Goal: Transaction & Acquisition: Purchase product/service

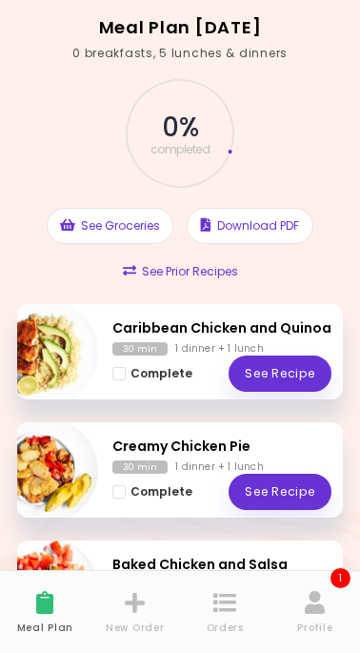
click at [228, 600] on icon at bounding box center [225, 602] width 24 height 23
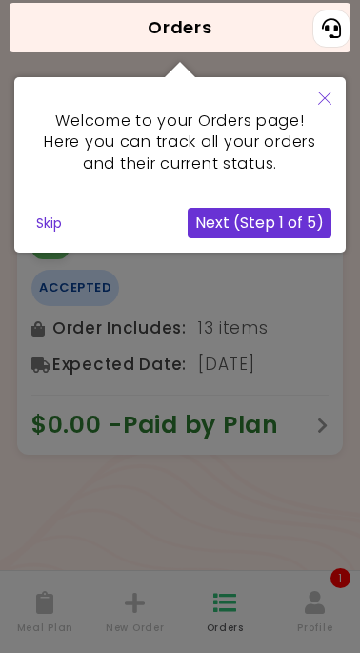
click at [326, 95] on icon "Close" at bounding box center [324, 97] width 13 height 13
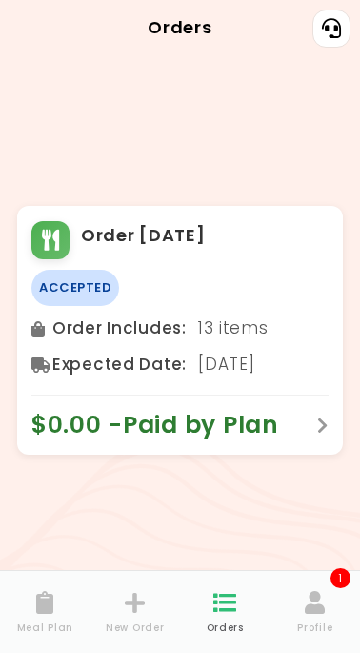
click at [132, 607] on icon at bounding box center [135, 602] width 21 height 23
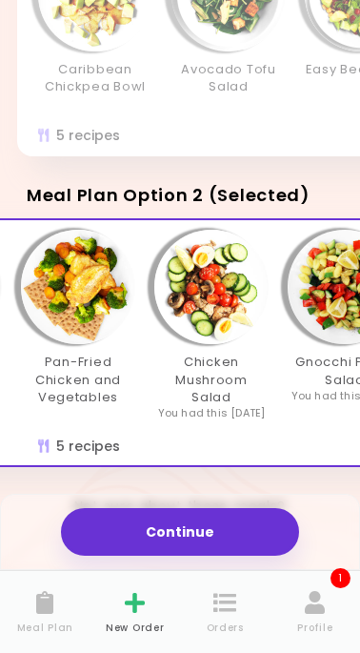
scroll to position [0, 364]
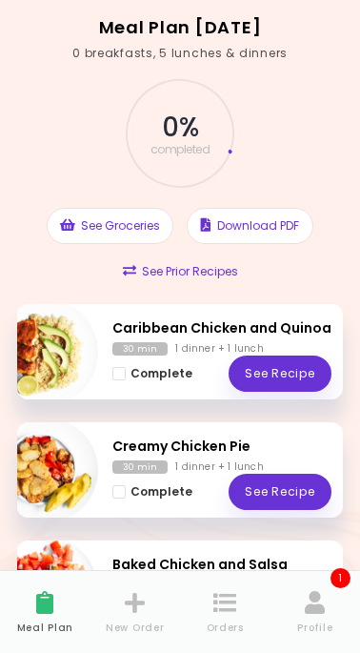
click at [219, 606] on icon at bounding box center [225, 602] width 24 height 23
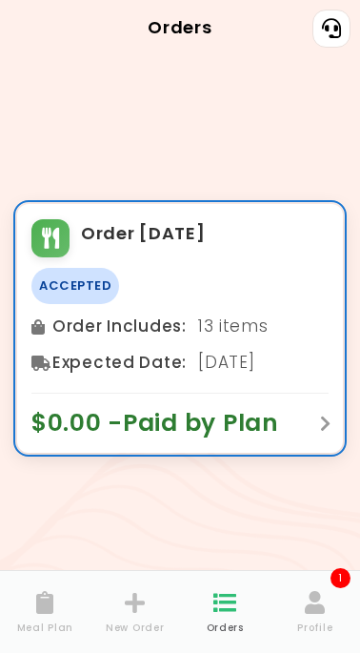
click at [285, 421] on span "$0.00 - Paid by Plan" at bounding box center [164, 423] width 267 height 30
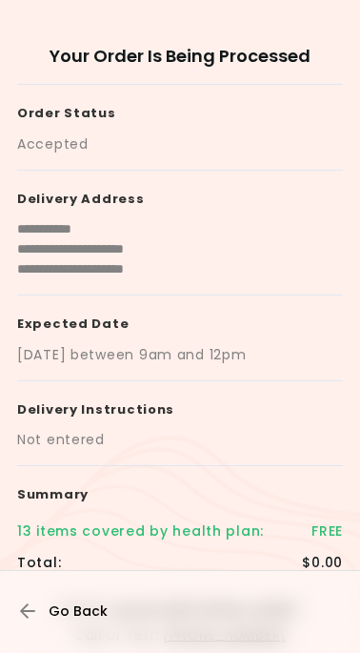
click at [24, 604] on icon "button" at bounding box center [28, 610] width 17 height 17
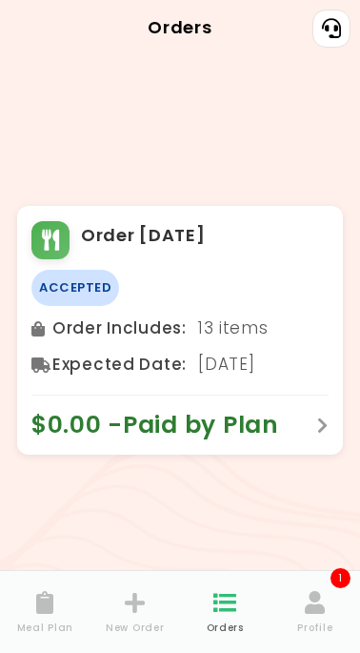
click at [133, 612] on icon at bounding box center [135, 602] width 21 height 23
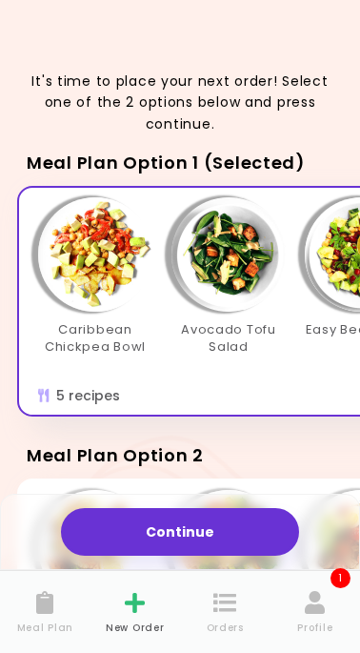
click at [166, 299] on div "Avocado Tofu Salad" at bounding box center [228, 283] width 133 height 172
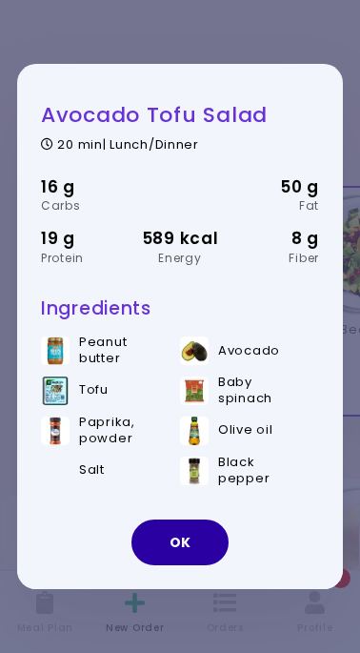
click at [186, 541] on button "OK" at bounding box center [179, 542] width 97 height 46
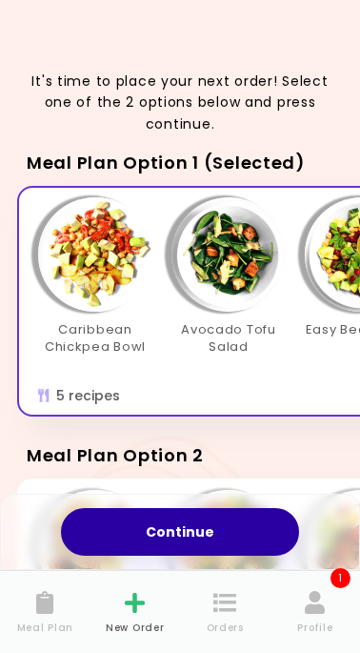
click at [176, 527] on button "Continue" at bounding box center [180, 532] width 238 height 48
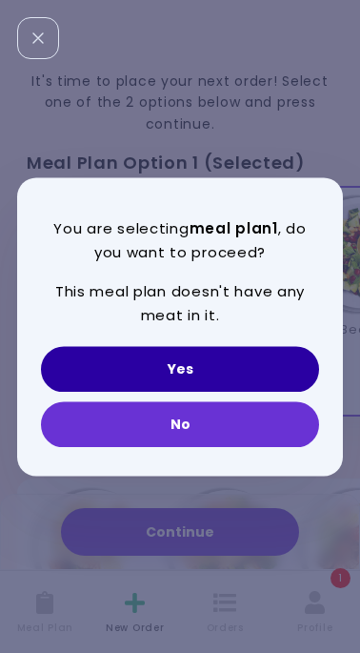
click at [211, 364] on button "Yes" at bounding box center [180, 369] width 278 height 46
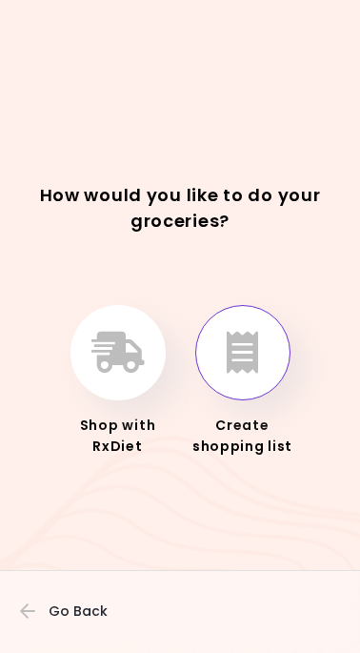
click at [247, 350] on icon "button" at bounding box center [242, 353] width 31 height 42
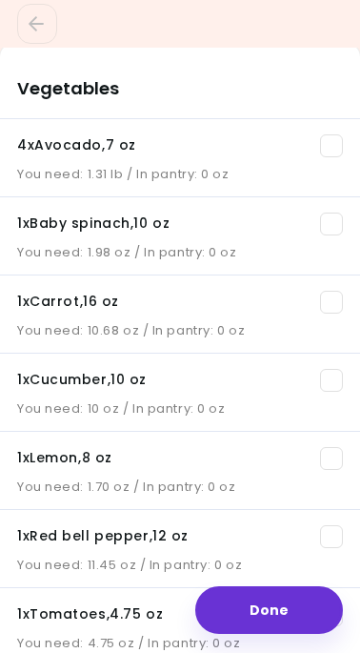
scroll to position [163, 0]
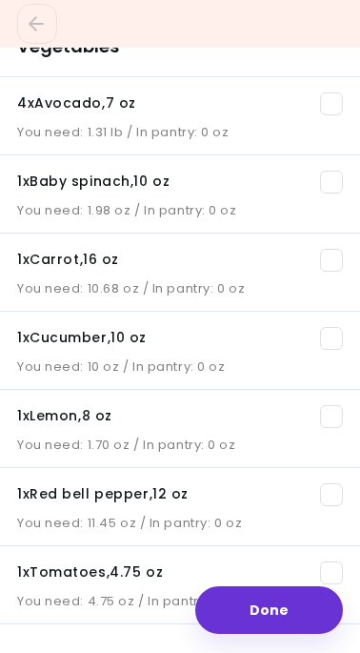
click at [330, 103] on span at bounding box center [331, 103] width 23 height 23
click at [332, 180] on span at bounding box center [331, 182] width 23 height 23
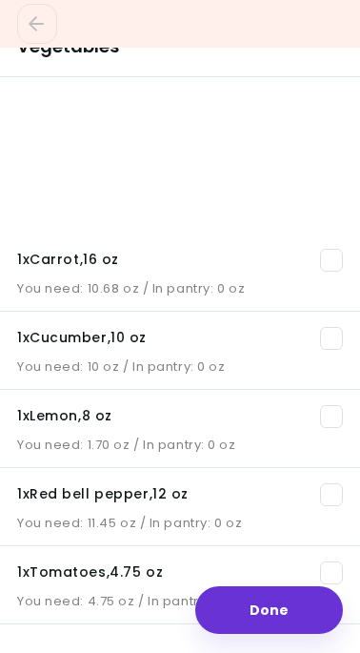
click at [334, 268] on span at bounding box center [331, 260] width 23 height 23
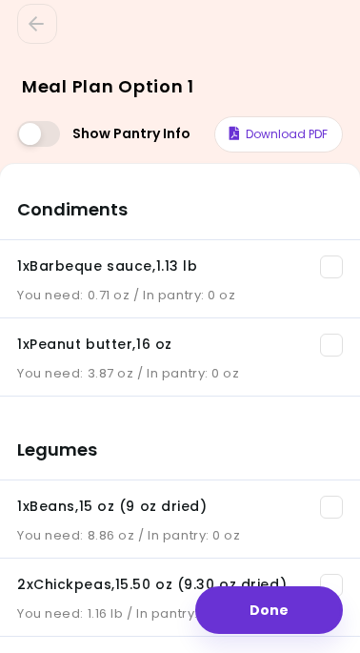
click at [333, 273] on span at bounding box center [331, 266] width 23 height 23
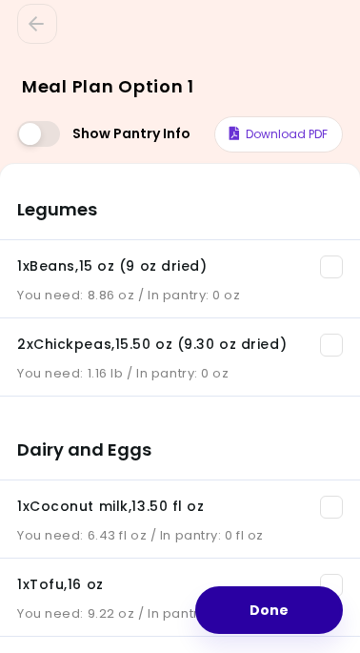
click at [239, 597] on button "Done" at bounding box center [269, 610] width 148 height 48
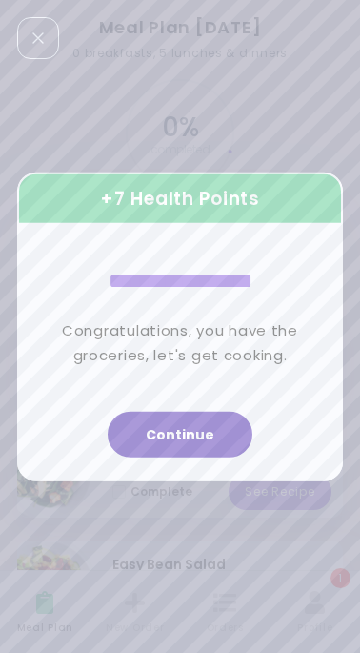
click at [165, 428] on button "Continue" at bounding box center [180, 435] width 145 height 46
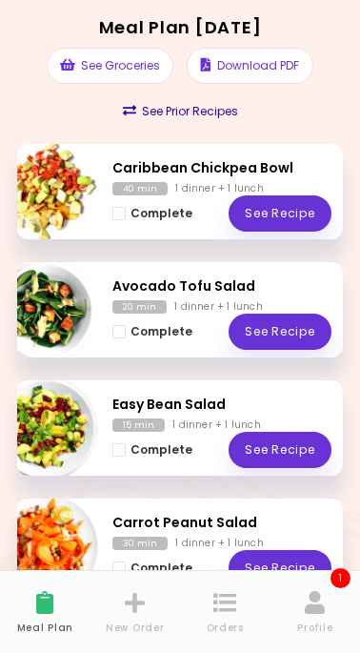
scroll to position [334, 0]
